Goal: Information Seeking & Learning: Learn about a topic

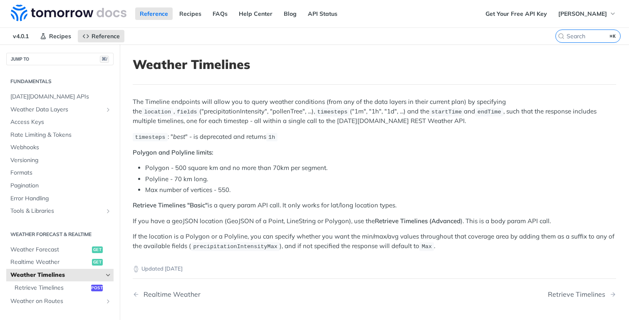
scroll to position [28, 0]
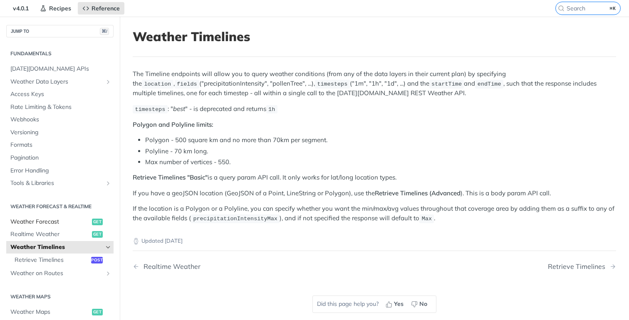
click at [48, 221] on span "Weather Forecast" at bounding box center [49, 222] width 79 height 8
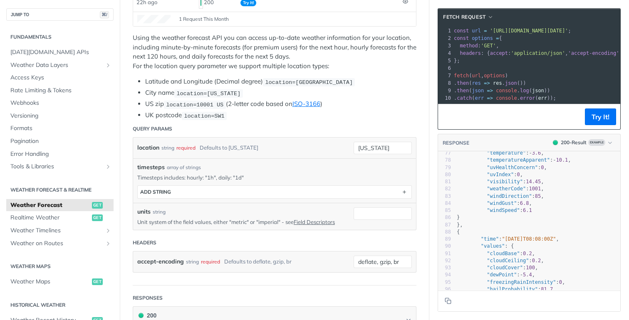
scroll to position [539, 0]
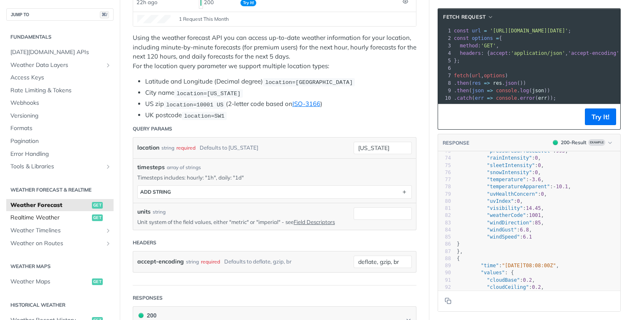
click at [59, 216] on span "Realtime Weather" at bounding box center [49, 218] width 79 height 8
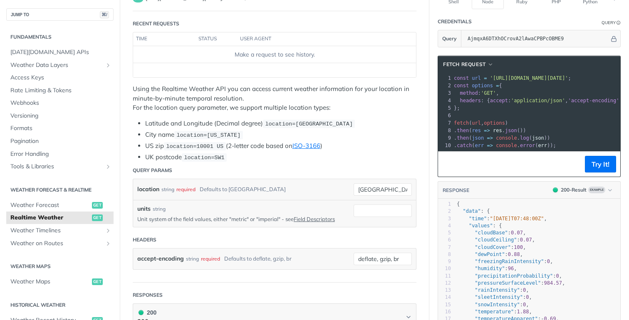
scroll to position [12, 0]
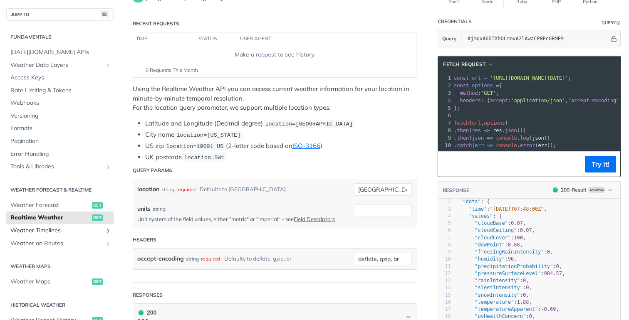
click at [39, 230] on span "Weather Timelines" at bounding box center [56, 231] width 92 height 8
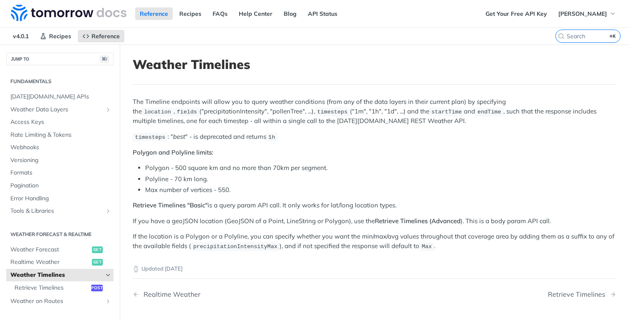
scroll to position [1, 0]
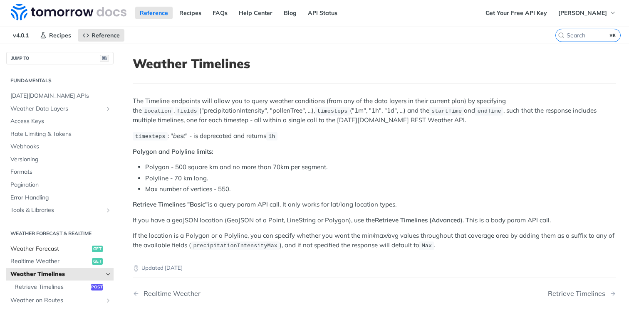
click at [32, 251] on span "Weather Forecast" at bounding box center [49, 249] width 79 height 8
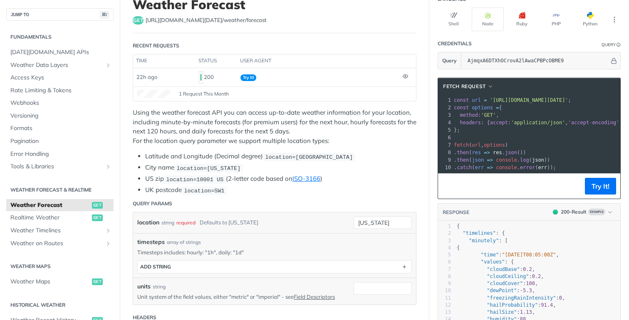
scroll to position [75, 0]
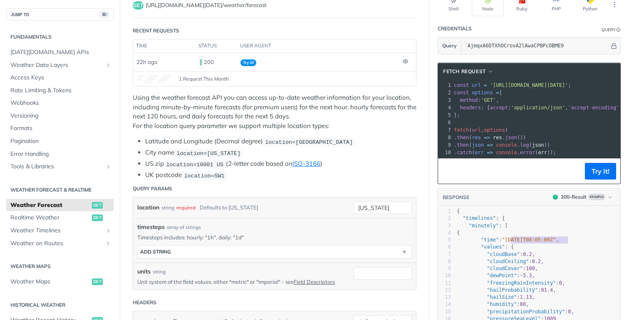
type textarea "[DATE]T08:05:00Z"
drag, startPoint x: 567, startPoint y: 238, endPoint x: 509, endPoint y: 239, distance: 58.7
click at [509, 239] on span ""[DATE]T08:05:00Z"" at bounding box center [529, 240] width 54 height 6
